Goal: Check status

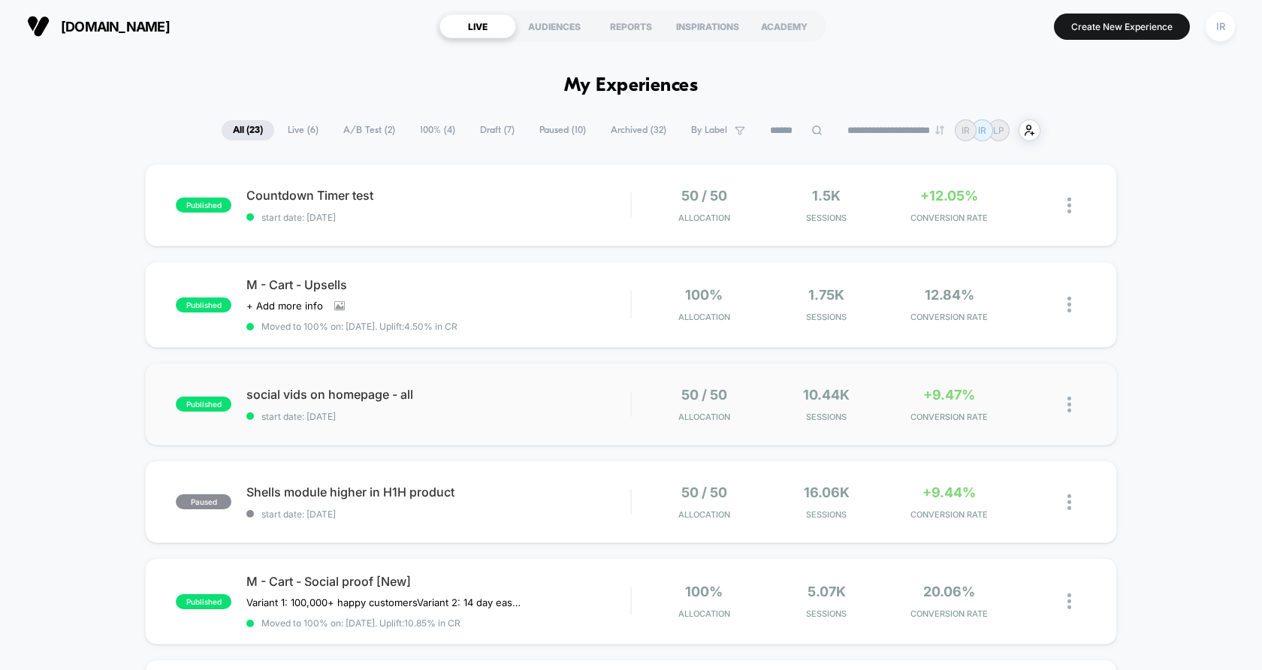
click at [480, 430] on div "published social vids on homepage - all start date: [DATE] 50 / 50 Allocation 1…" at bounding box center [631, 404] width 972 height 83
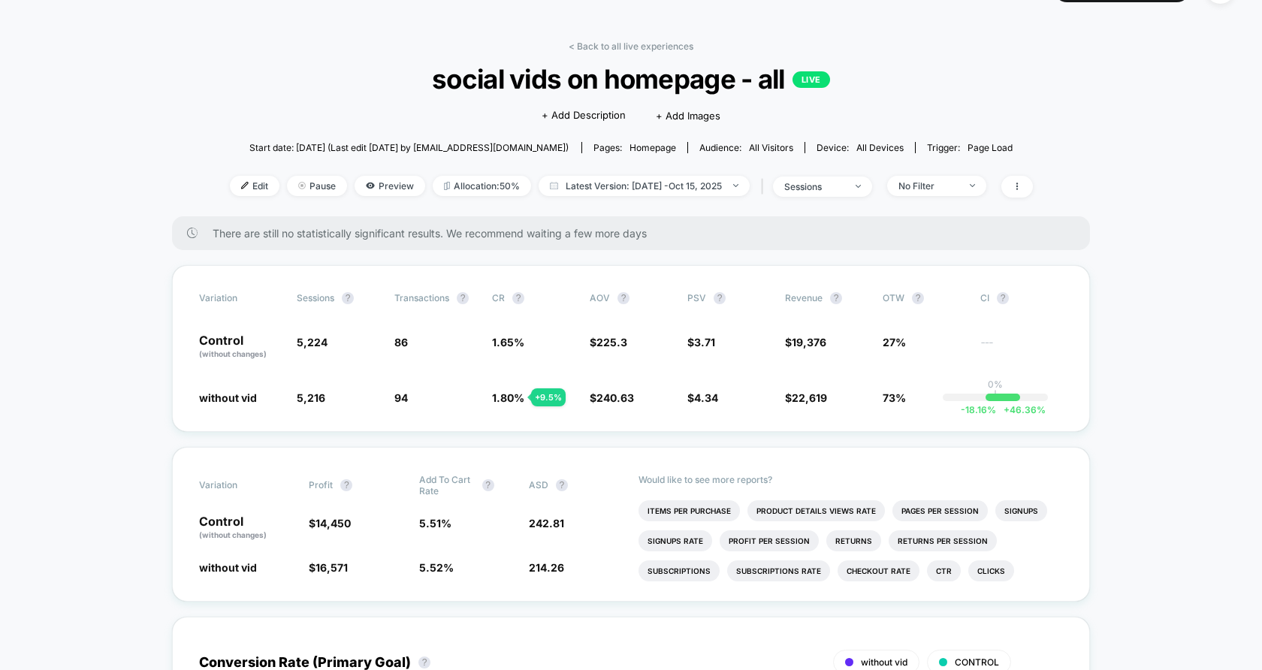
scroll to position [54, 0]
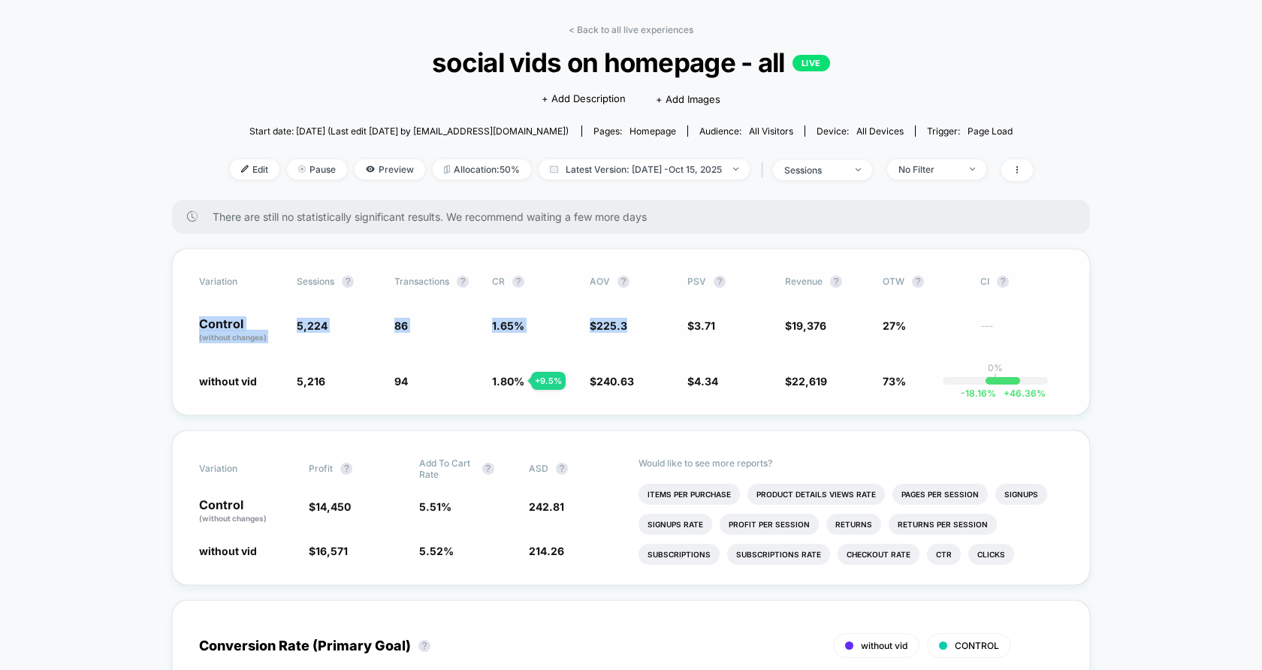
drag, startPoint x: 282, startPoint y: 316, endPoint x: 648, endPoint y: 346, distance: 367.1
click at [648, 346] on div "Variation Sessions ? Transactions ? CR ? AOV ? PSV ? Revenue ? OTW ? CI ? Contr…" at bounding box center [631, 332] width 918 height 167
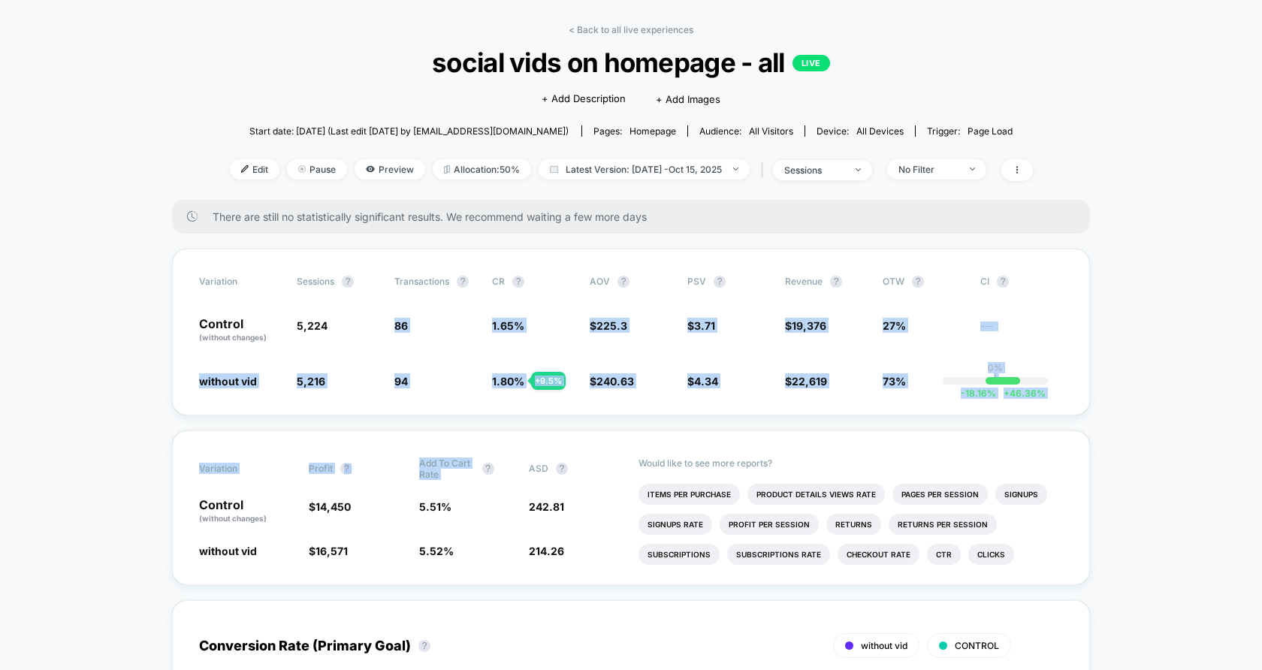
drag, startPoint x: 416, startPoint y: 307, endPoint x: 492, endPoint y: 426, distance: 140.9
